Goal: Task Accomplishment & Management: Use online tool/utility

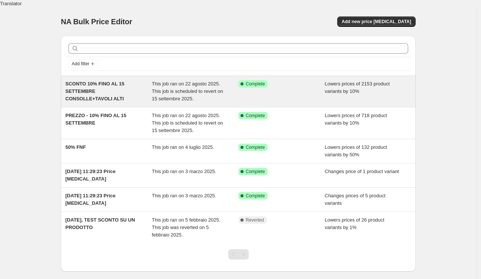
click at [111, 89] on span "SCONTO 10% FINO AL 15 SETTEMBRE CONSOLLE+TAVOLI ALTI" at bounding box center [94, 91] width 59 height 21
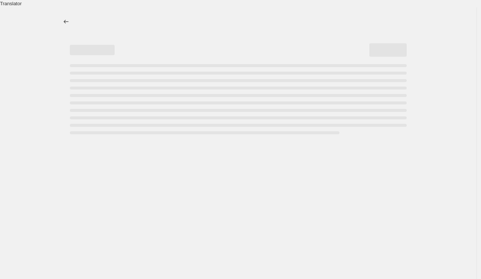
select select "percentage"
select select "collection"
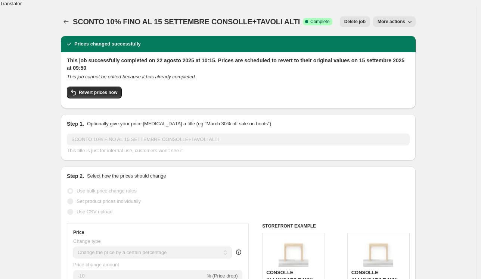
click at [405, 19] on span "More actions" at bounding box center [392, 22] width 28 height 6
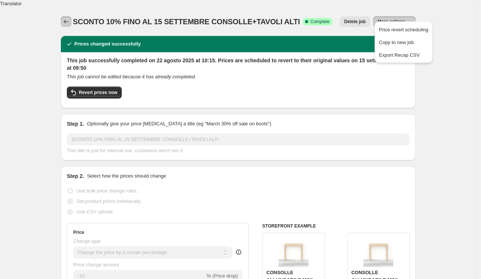
click at [69, 18] on icon "Price change jobs" at bounding box center [65, 21] width 7 height 7
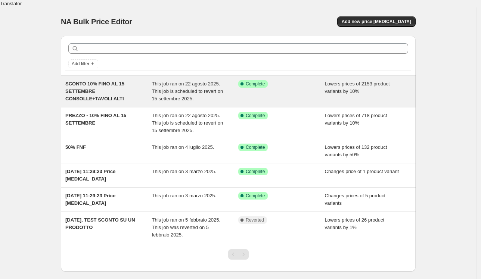
click at [211, 89] on div "This job ran on 22 agosto 2025. This job is scheduled to revert on 15 settembre…" at bounding box center [195, 91] width 87 height 22
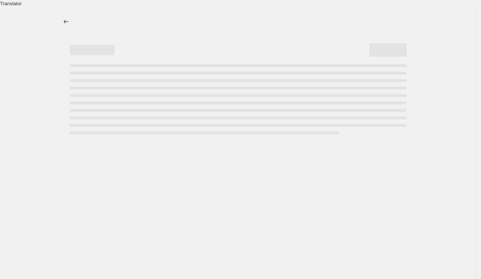
select select "percentage"
select select "collection"
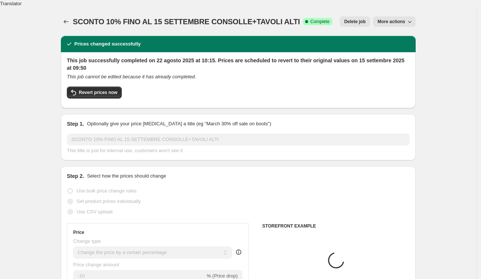
click at [394, 19] on span "More actions" at bounding box center [392, 22] width 28 height 6
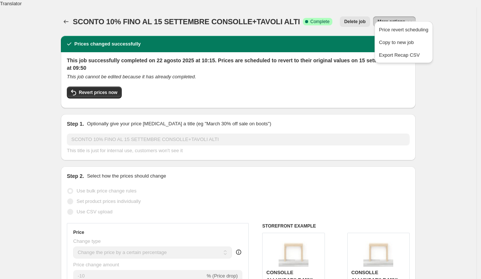
click at [151, 87] on div "Revert prices now" at bounding box center [238, 95] width 343 height 16
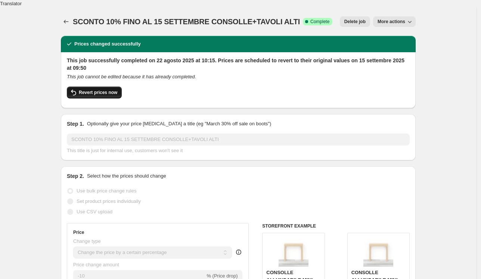
click at [115, 90] on span "Revert prices now" at bounding box center [98, 93] width 38 height 6
checkbox input "false"
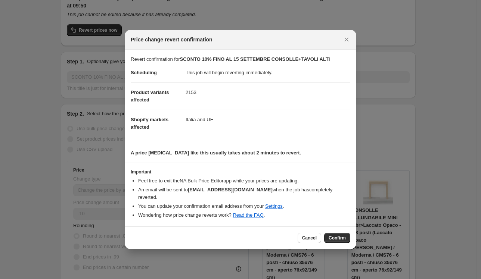
scroll to position [65, 0]
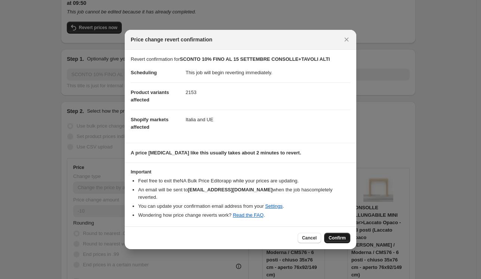
click at [336, 233] on button "Confirm" at bounding box center [337, 238] width 26 height 10
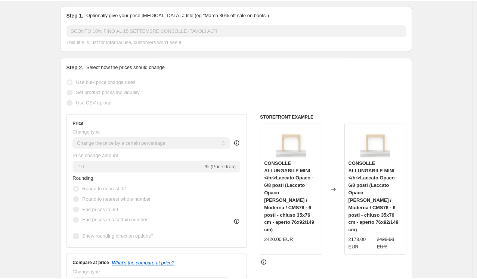
scroll to position [0, 0]
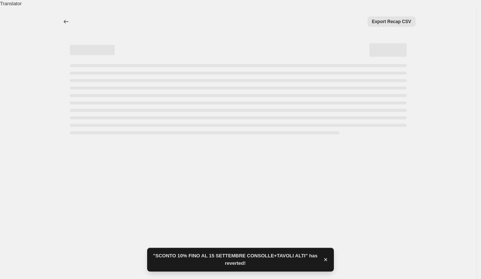
select select "percentage"
select select "collection"
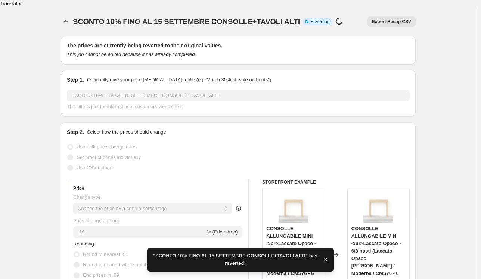
checkbox input "true"
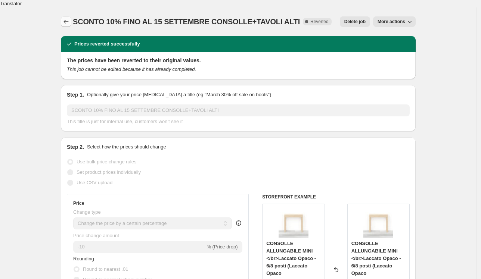
click at [68, 18] on icon "Price change jobs" at bounding box center [65, 21] width 7 height 7
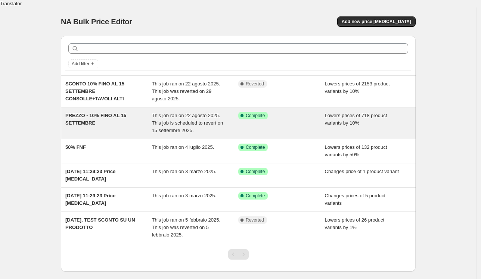
click at [257, 113] on span "Complete" at bounding box center [255, 116] width 19 height 6
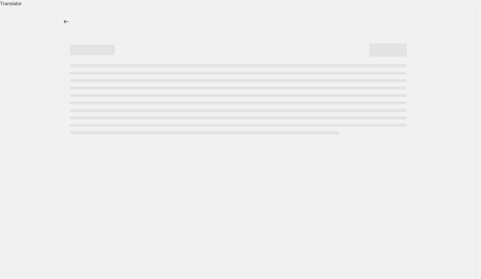
select select "percentage"
select select "collection"
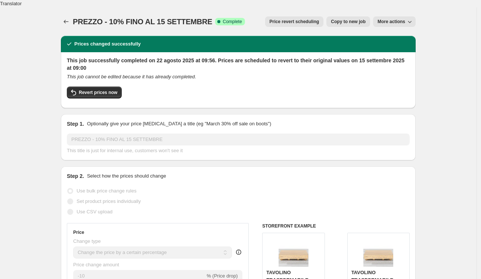
click at [403, 19] on span "More actions" at bounding box center [392, 22] width 28 height 6
click at [317, 24] on div "PREZZO - 10% FINO AL 15 SETTEMBRE. This page is ready PREZZO - 10% FINO AL 15 S…" at bounding box center [238, 21] width 355 height 28
click at [108, 90] on span "Revert prices now" at bounding box center [98, 93] width 38 height 6
checkbox input "false"
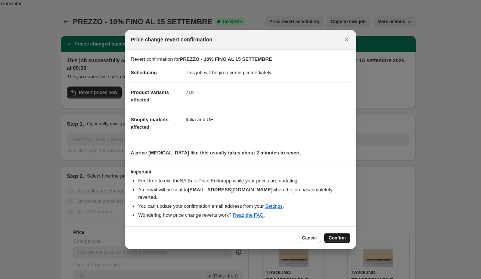
click at [335, 235] on span "Confirm" at bounding box center [337, 238] width 17 height 6
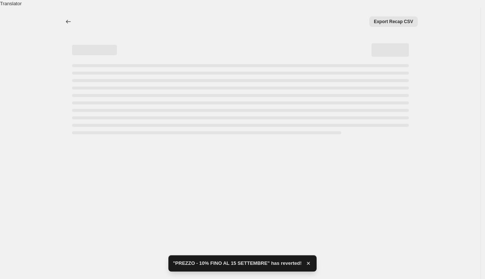
select select "percentage"
select select "collection"
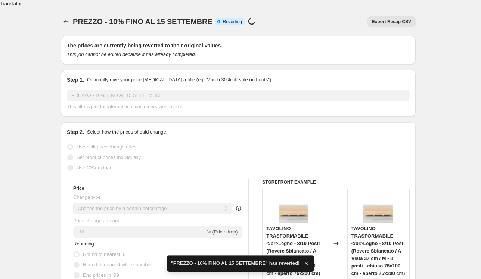
checkbox input "true"
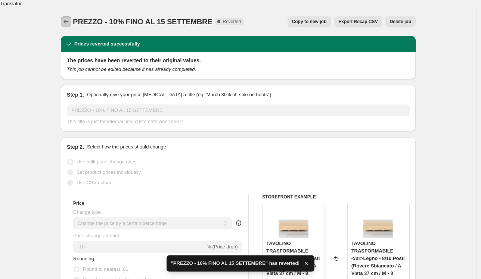
click at [68, 18] on icon "Price change jobs" at bounding box center [65, 21] width 7 height 7
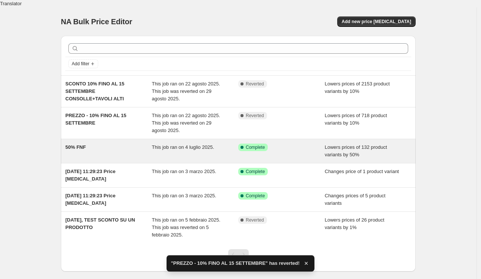
click at [265, 145] on span "Complete" at bounding box center [255, 148] width 19 height 6
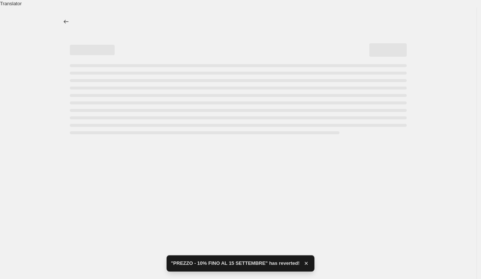
select select "percentage"
select select "no_change"
select select "collection"
select select "not_equal"
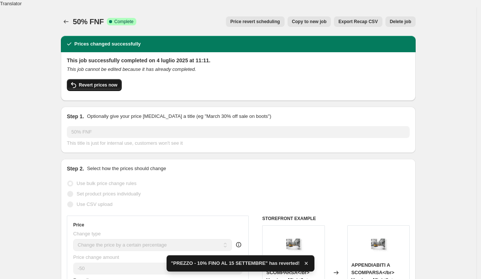
click at [117, 82] on span "Revert prices now" at bounding box center [98, 85] width 38 height 6
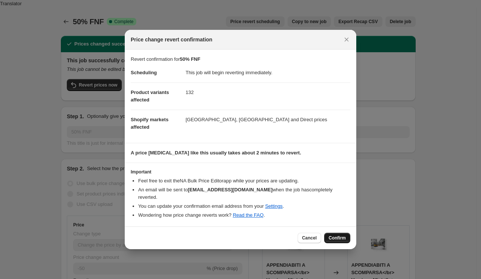
click at [346, 235] on span "Confirm" at bounding box center [337, 238] width 17 height 6
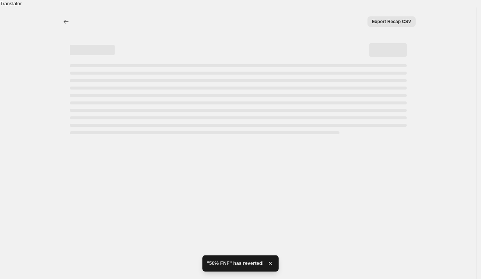
select select "percentage"
select select "no_change"
select select "collection"
select select "not_equal"
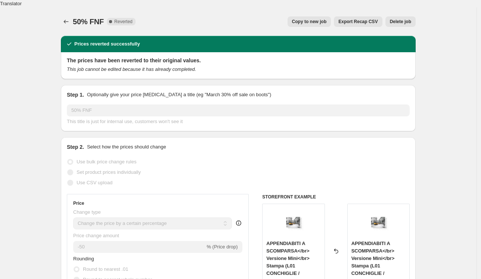
click at [67, 8] on div "50% FNF. This page is ready 50% FNF Complete Reverted Copy to new job Export Re…" at bounding box center [238, 21] width 355 height 28
click at [68, 18] on icon "Price change jobs" at bounding box center [65, 21] width 7 height 7
